Goal: Task Accomplishment & Management: Manage account settings

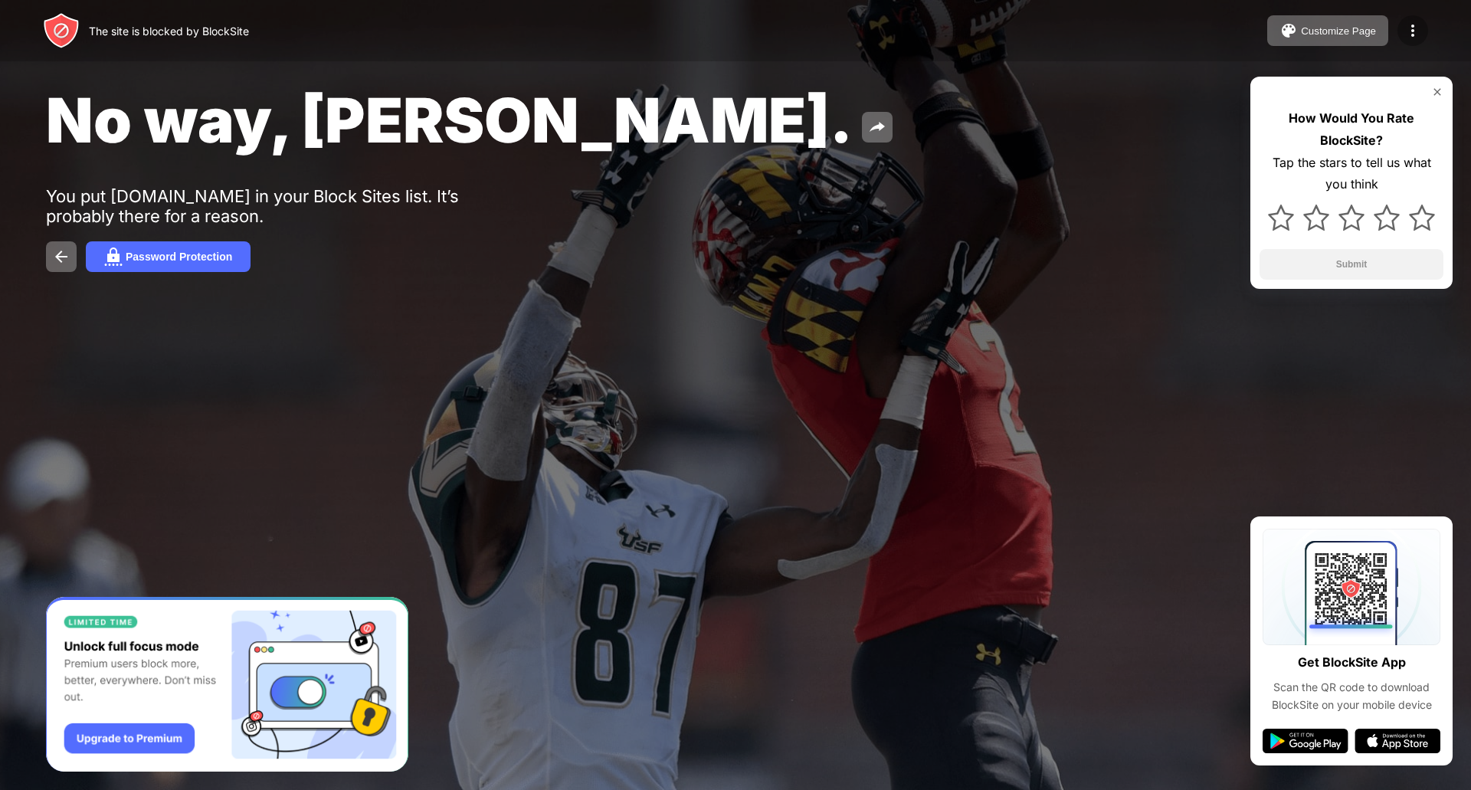
click at [1415, 28] on img at bounding box center [1413, 30] width 18 height 18
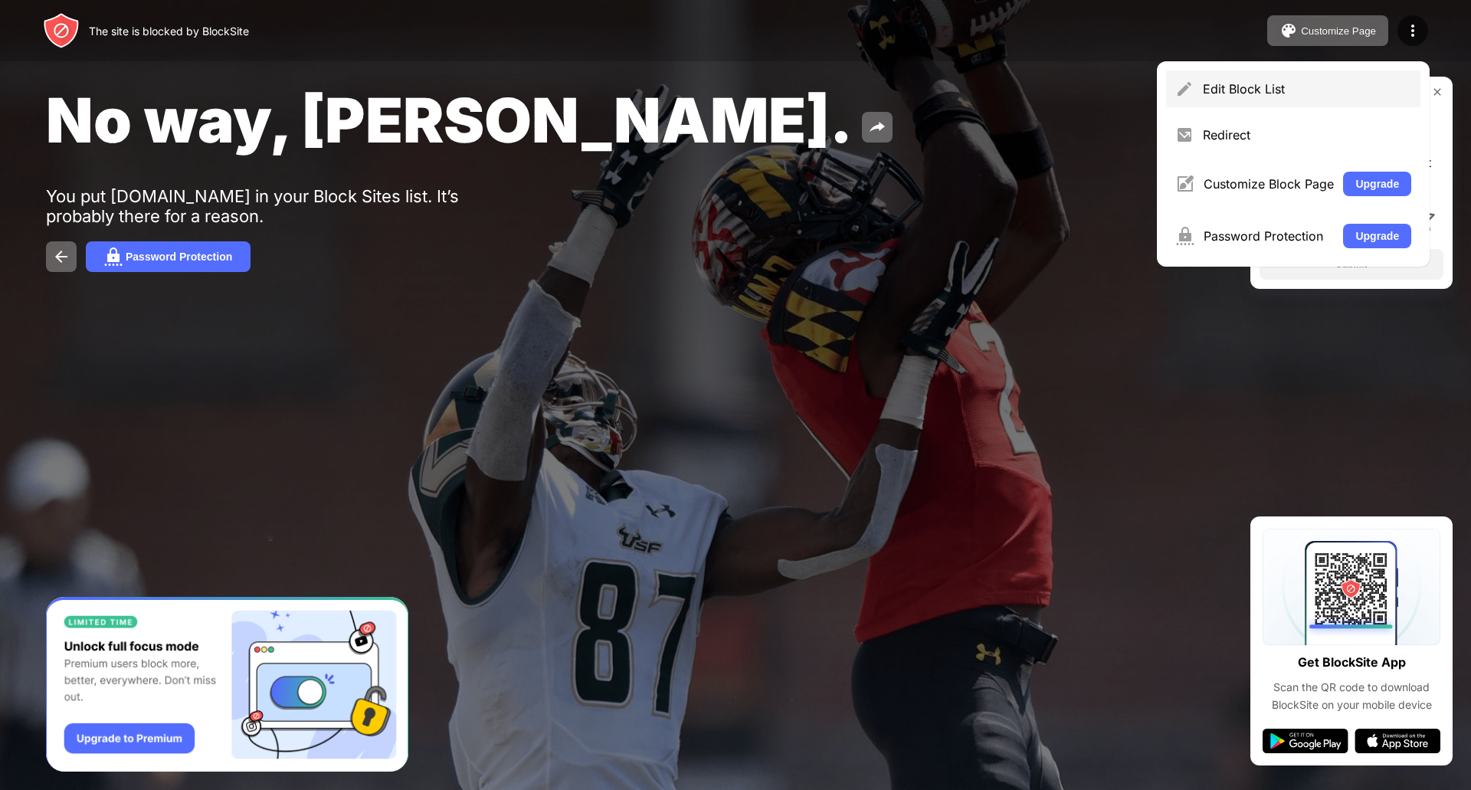
click at [1267, 78] on div "Edit Block List" at bounding box center [1293, 88] width 254 height 37
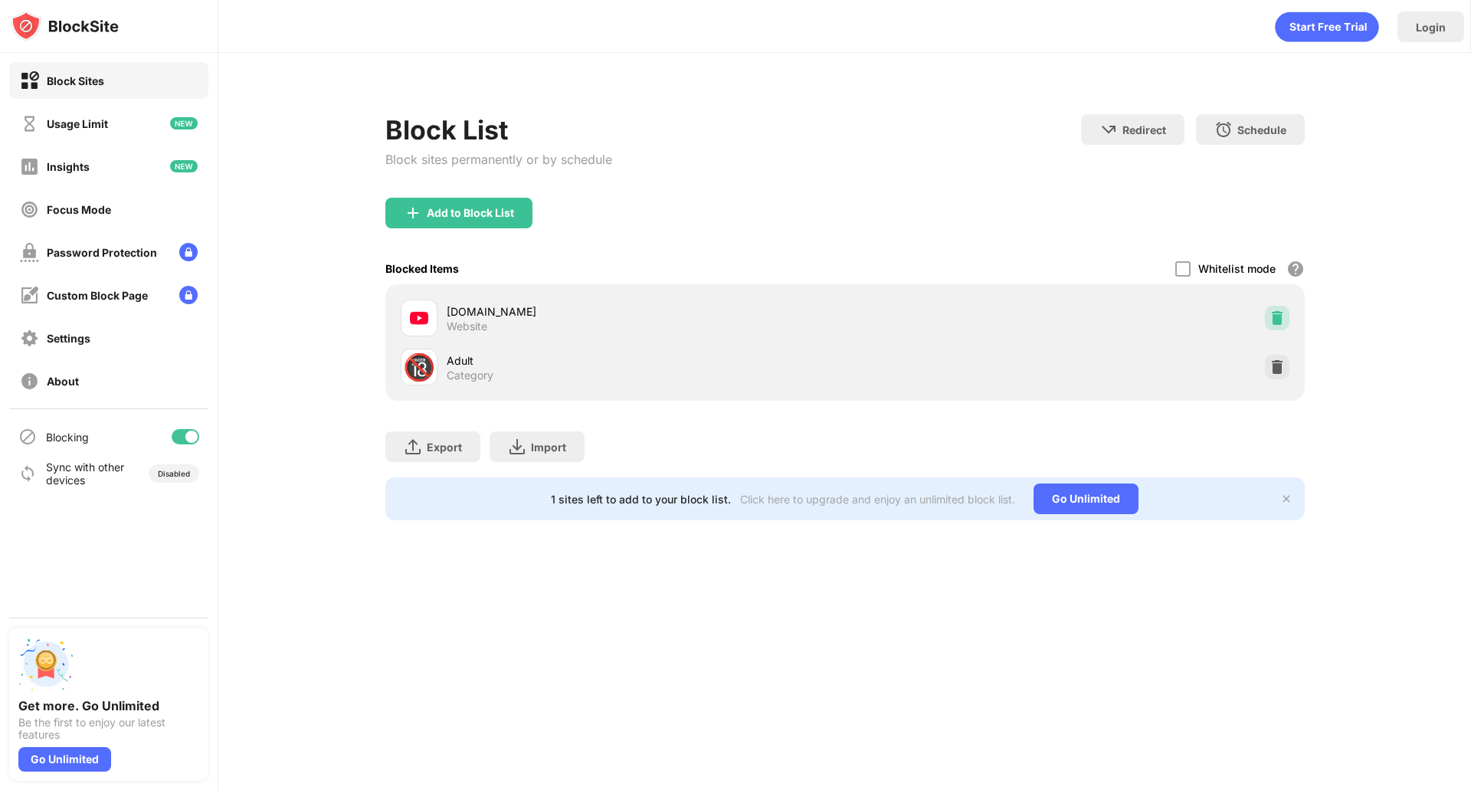
click at [1277, 315] on img at bounding box center [1276, 317] width 15 height 15
